Goal: Find specific page/section: Find specific page/section

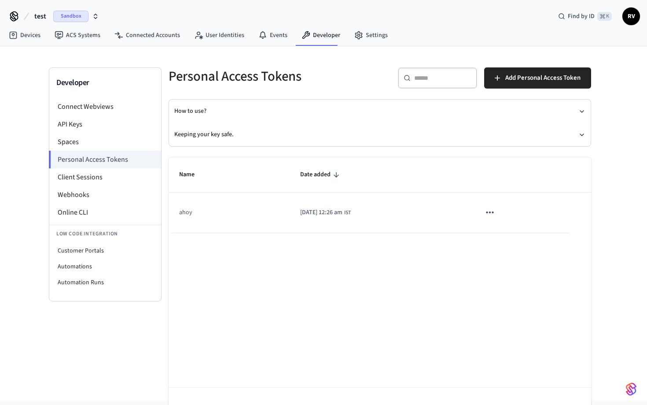
click at [98, 15] on icon "button" at bounding box center [95, 16] width 7 height 7
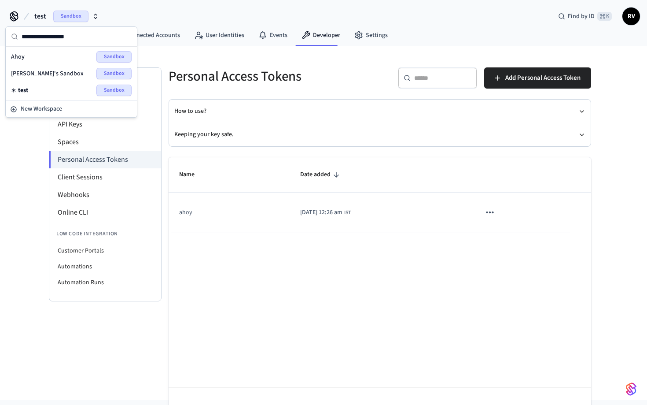
click at [98, 15] on icon "button" at bounding box center [95, 16] width 7 height 7
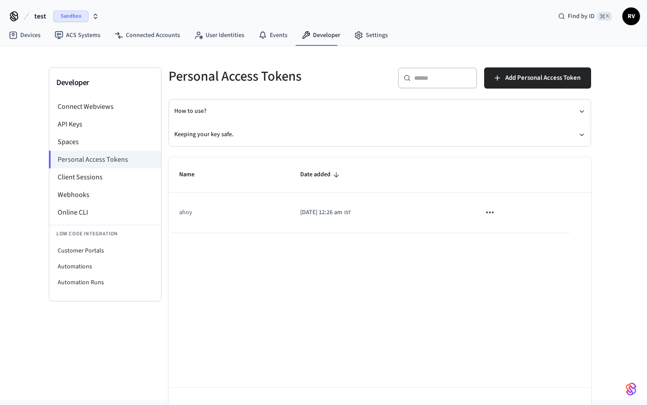
click at [92, 19] on icon "button" at bounding box center [95, 16] width 7 height 7
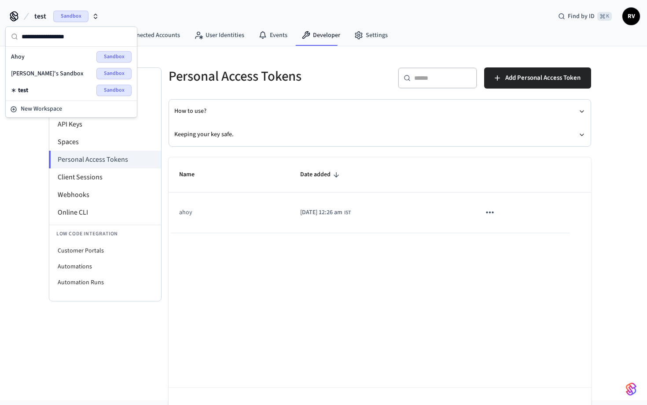
click at [92, 19] on icon "button" at bounding box center [95, 16] width 7 height 7
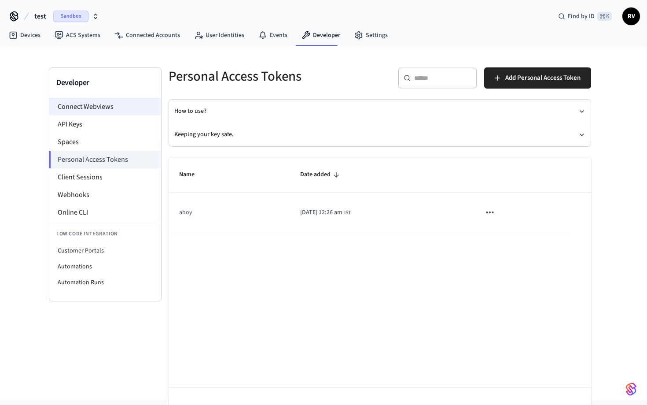
click at [116, 108] on li "Connect Webviews" at bounding box center [105, 107] width 112 height 18
